Goal: Task Accomplishment & Management: Manage account settings

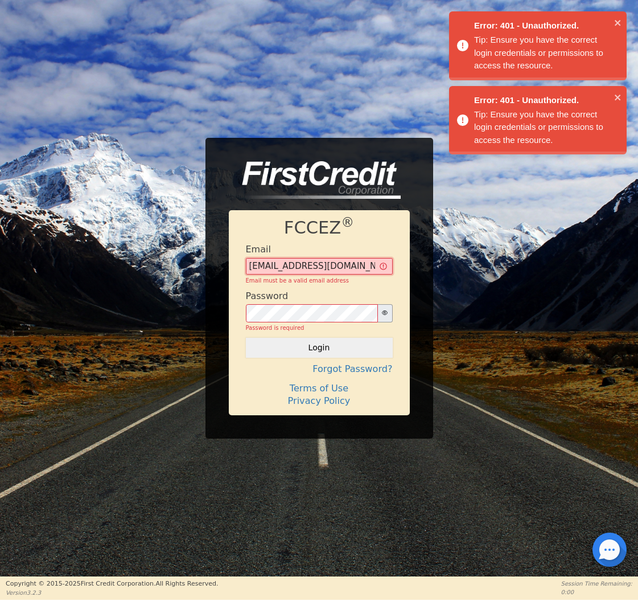
type input "[EMAIL_ADDRESS][DOMAIN_NAME]"
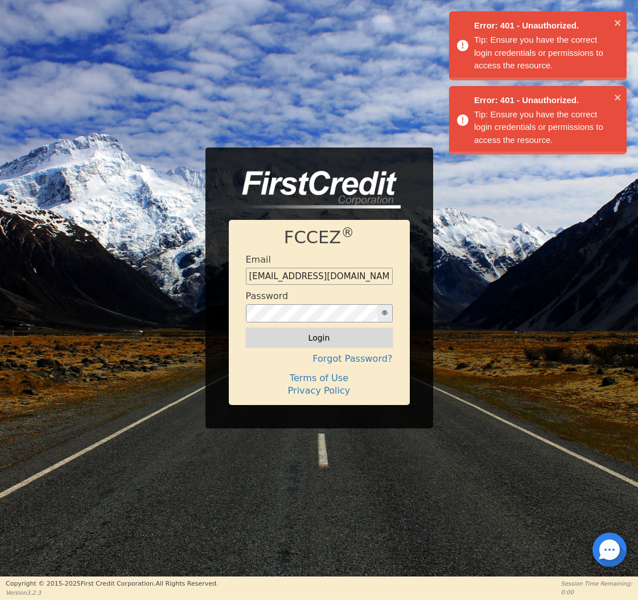
click at [313, 342] on button "Login" at bounding box center [319, 337] width 147 height 19
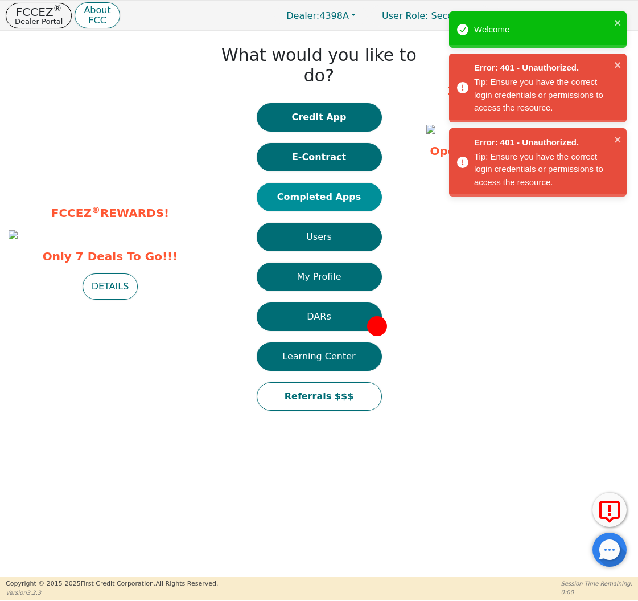
click at [345, 183] on button "Completed Apps" at bounding box center [319, 197] width 125 height 28
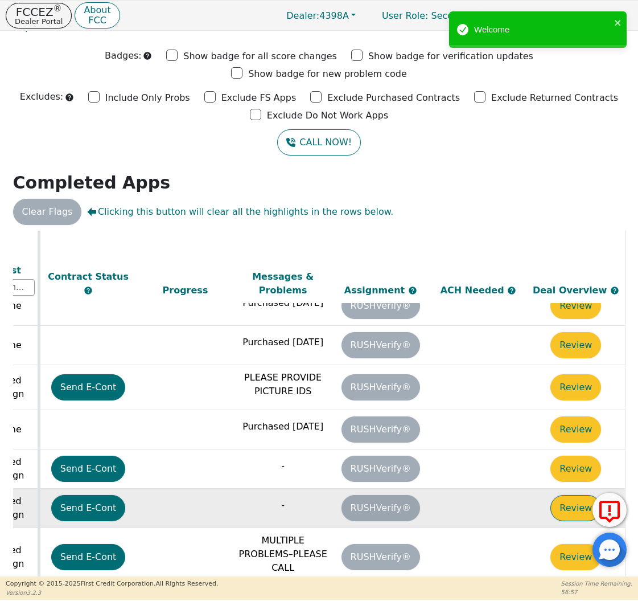
scroll to position [200, 636]
click at [556, 495] on button "Review" at bounding box center [575, 508] width 51 height 26
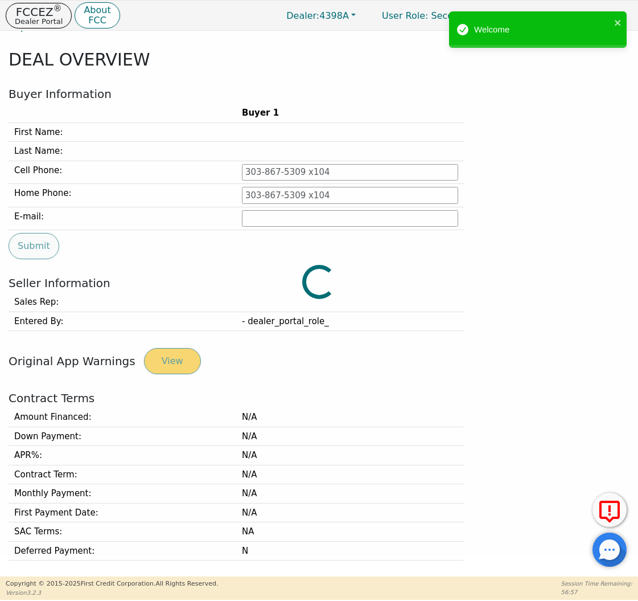
type input "[PHONE_NUMBER]"
type input "[PERSON_NAME][EMAIL_ADDRESS][PERSON_NAME][DOMAIN_NAME]"
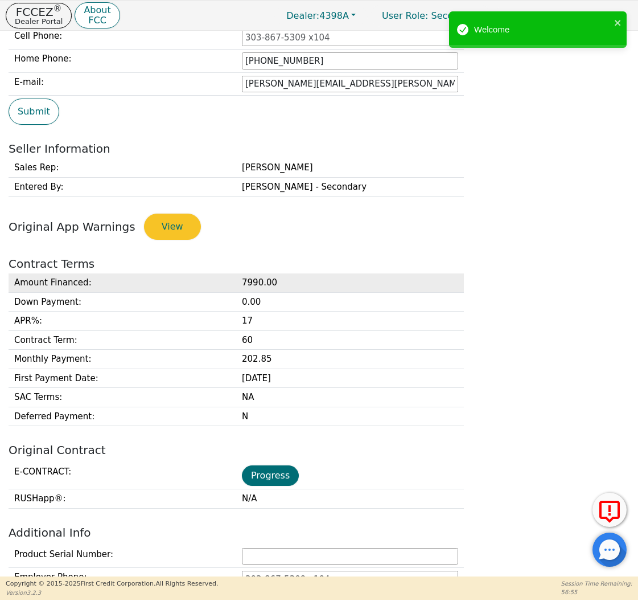
scroll to position [157, 0]
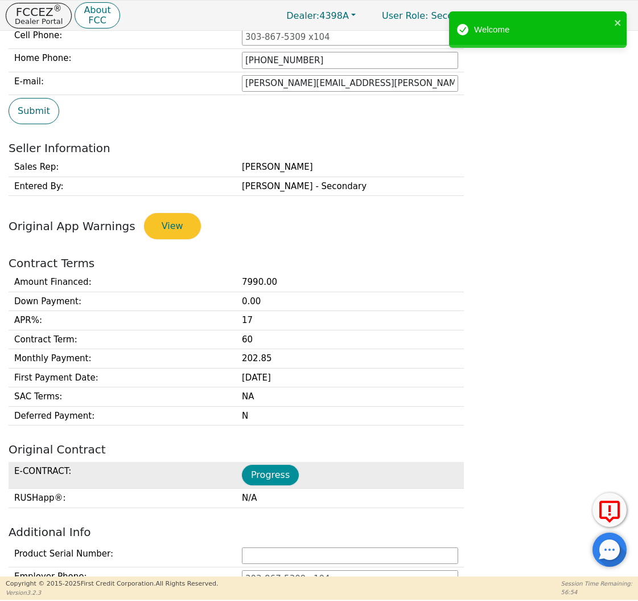
click at [281, 465] on button "Progress" at bounding box center [270, 475] width 57 height 20
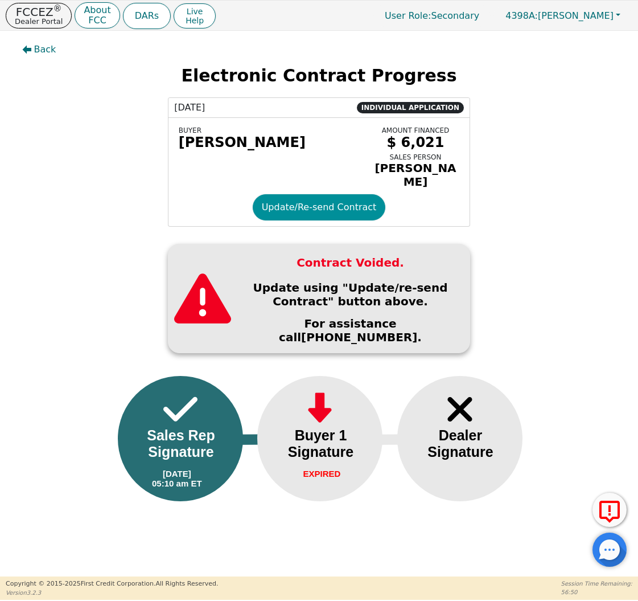
click at [320, 212] on button "Update/Re-send Contract" at bounding box center [319, 207] width 133 height 26
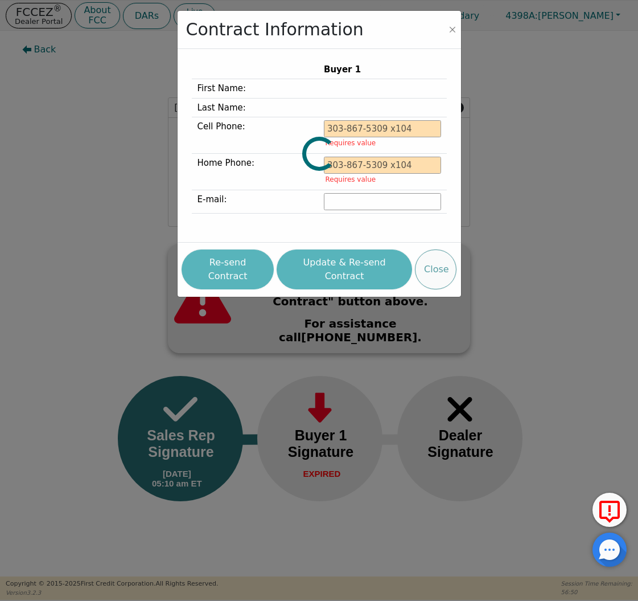
type input "[PHONE_NUMBER]"
type input "[PERSON_NAME][EMAIL_ADDRESS][PERSON_NAME][DOMAIN_NAME]"
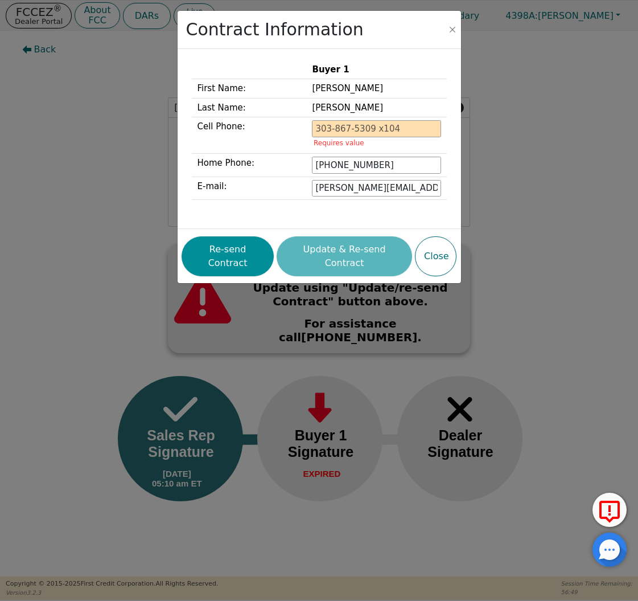
click at [235, 241] on button "Re-send Contract" at bounding box center [228, 256] width 92 height 40
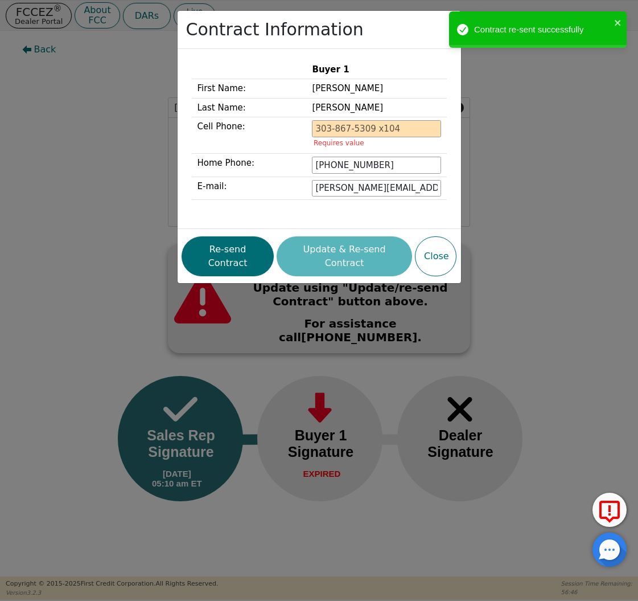
click at [143, 142] on div "Contract Information Buyer 1 First Name: [PERSON_NAME] Last Name: [PERSON_NAME]…" at bounding box center [319, 300] width 638 height 601
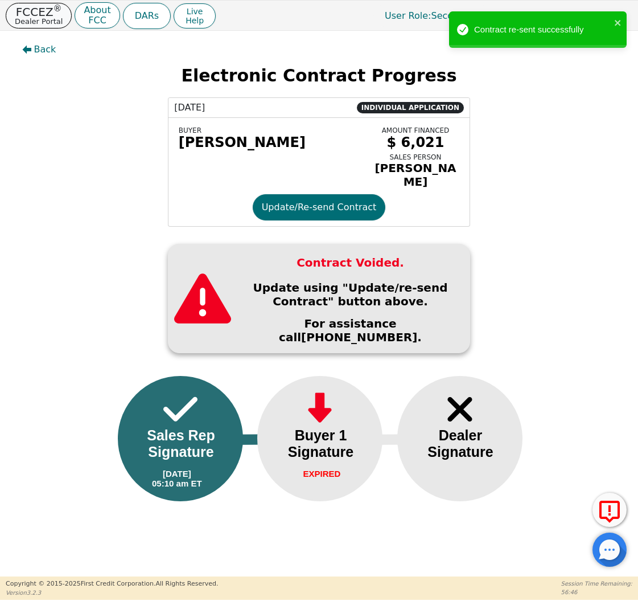
click at [29, 18] on p "Dealer Portal" at bounding box center [39, 21] width 48 height 7
